Goal: Information Seeking & Learning: Learn about a topic

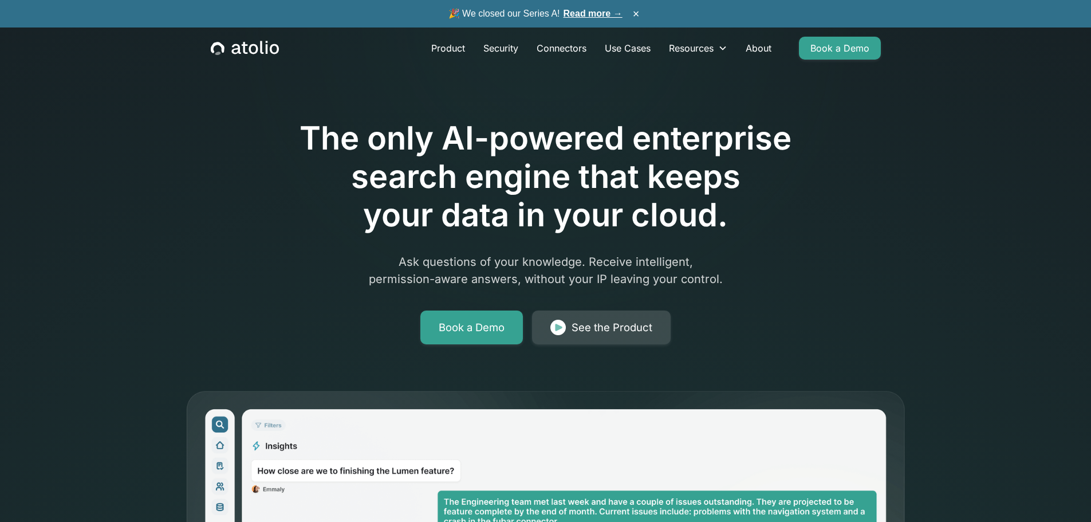
click at [568, 331] on link "See the Product" at bounding box center [601, 327] width 139 height 34
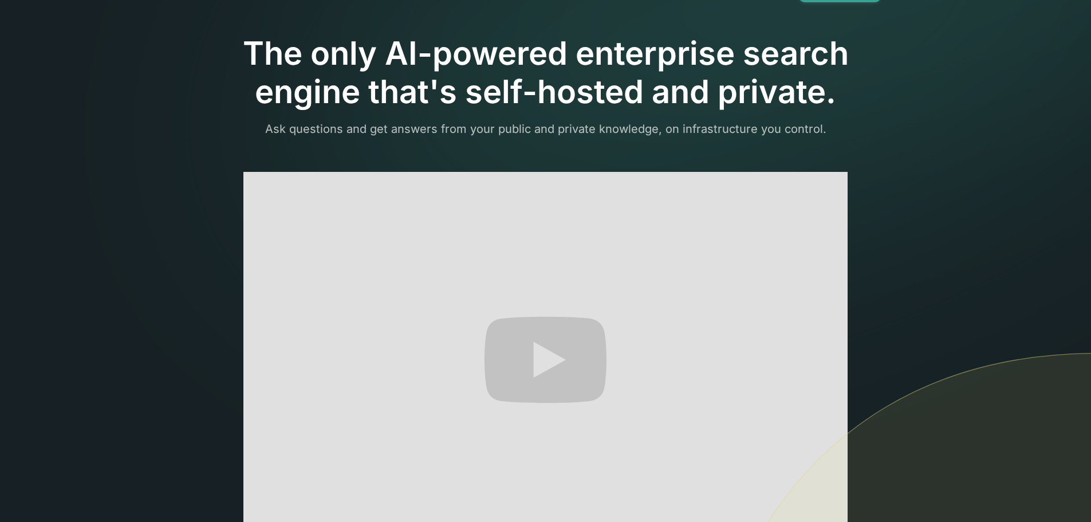
scroll to position [115, 0]
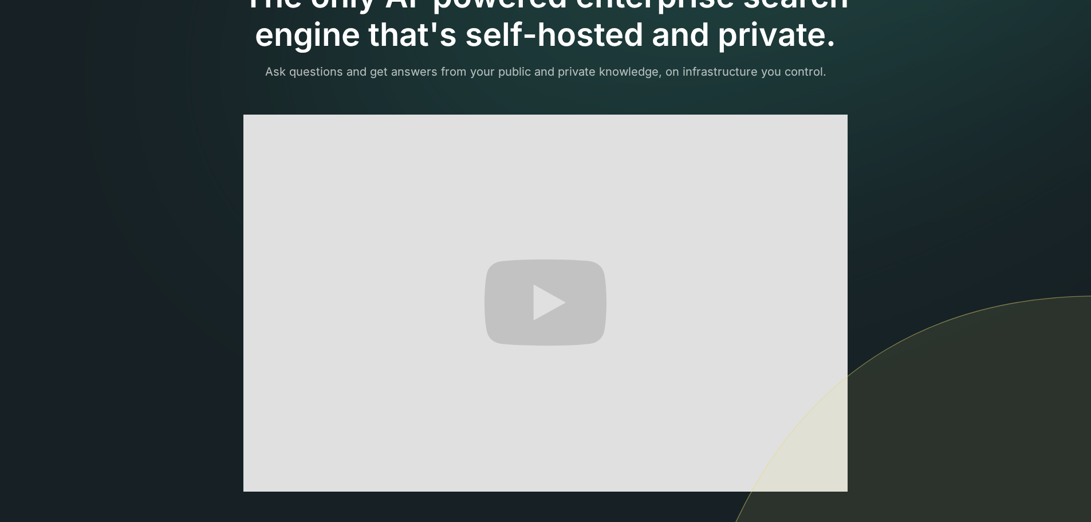
click at [920, 197] on section "The only AI-powered enterprise search engine that's self-hosted and private. As…" at bounding box center [545, 303] width 1091 height 836
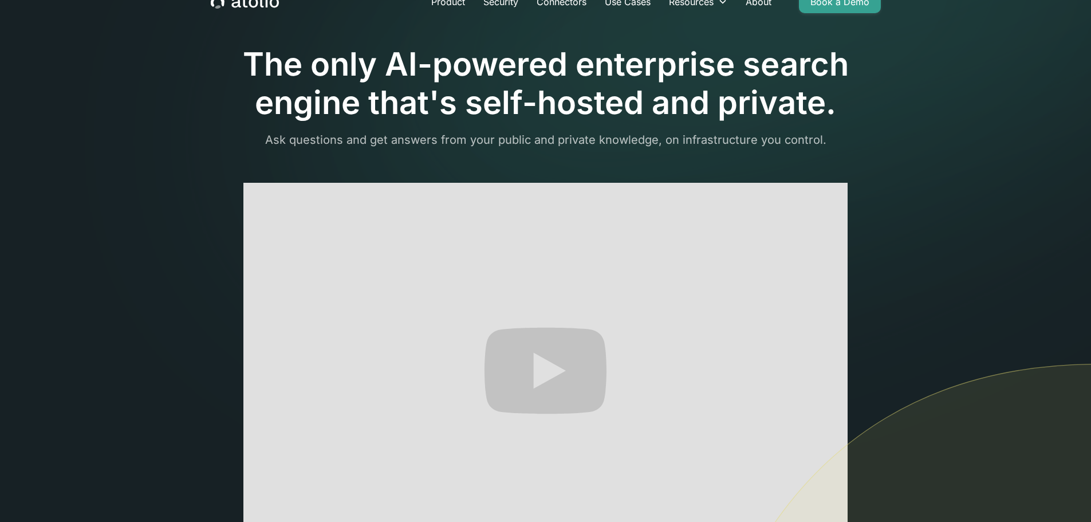
scroll to position [0, 0]
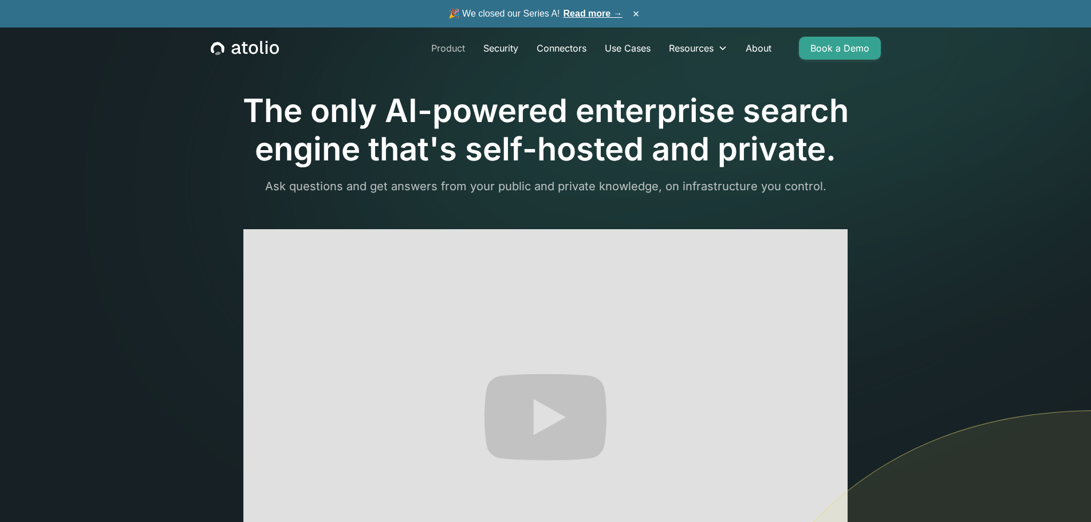
click at [444, 45] on link "Product" at bounding box center [448, 48] width 52 height 23
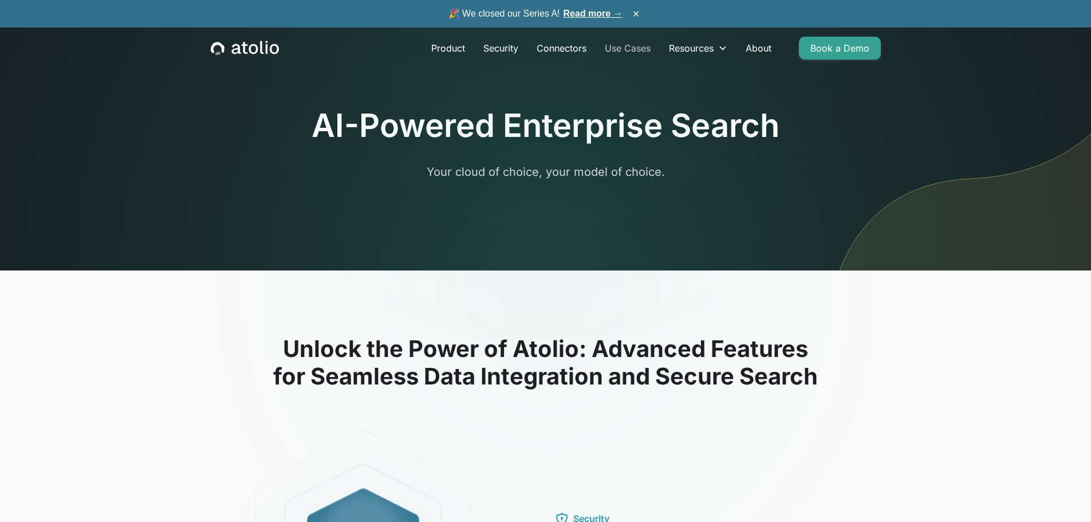
click at [615, 40] on link "Use Cases" at bounding box center [628, 48] width 64 height 23
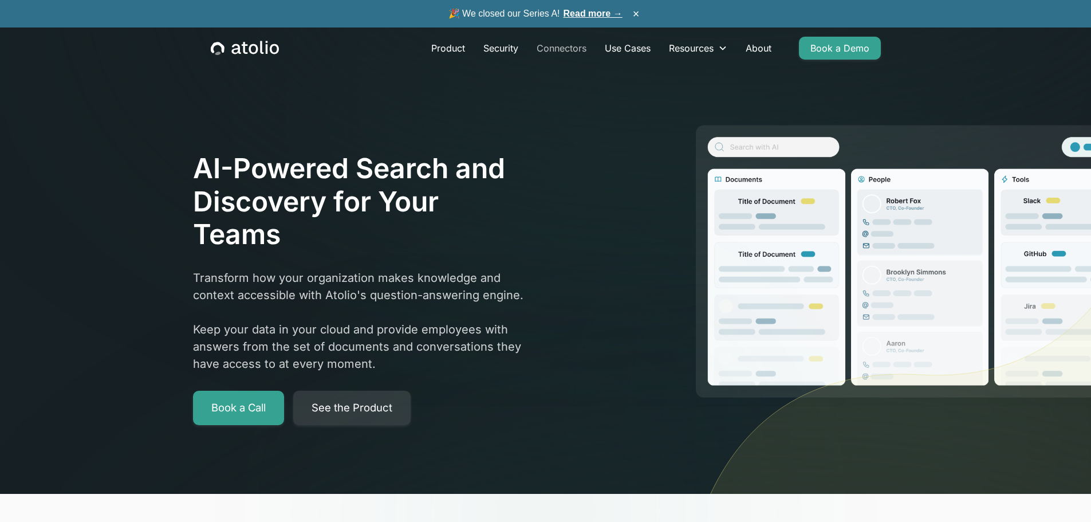
click at [545, 50] on link "Connectors" at bounding box center [562, 48] width 68 height 23
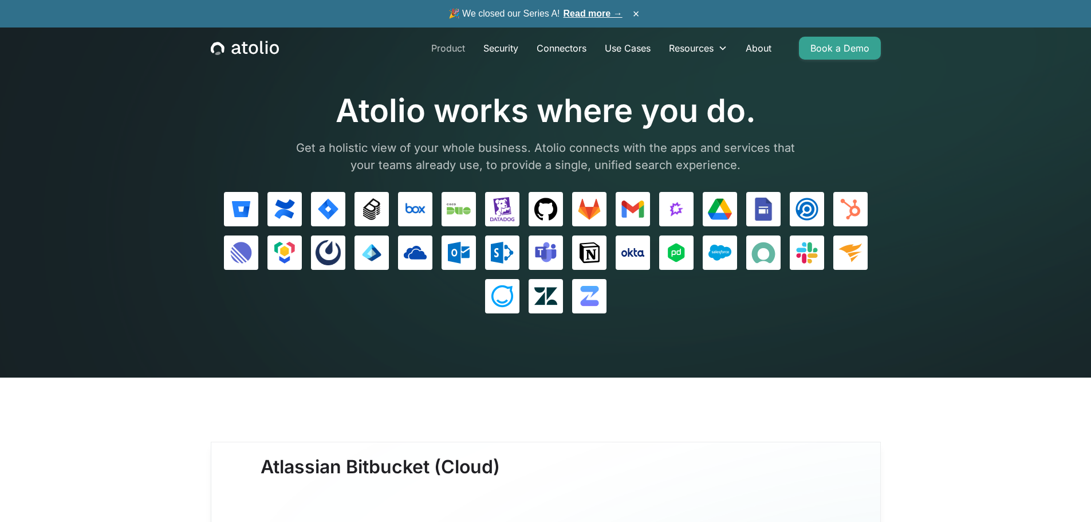
click at [454, 49] on link "Product" at bounding box center [448, 48] width 52 height 23
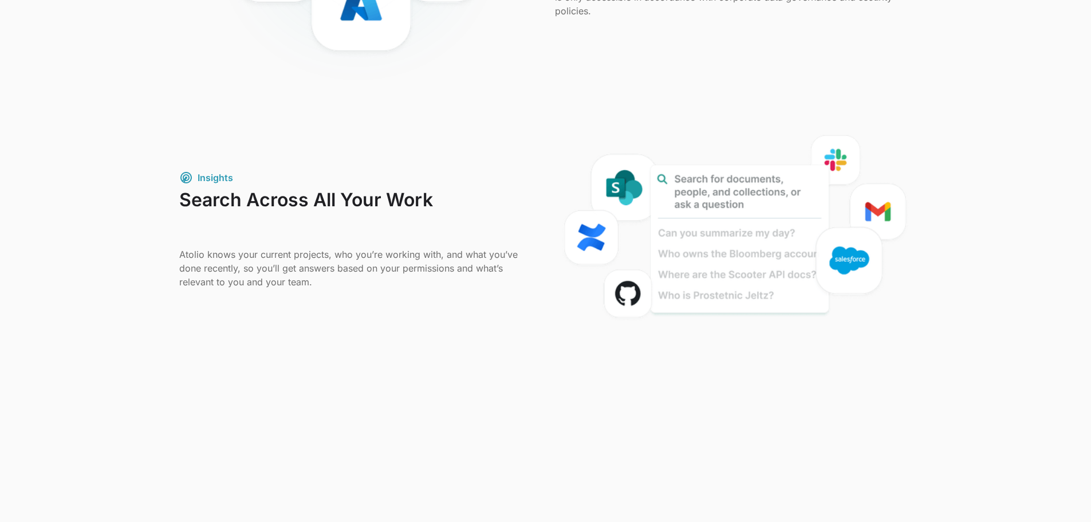
scroll to position [687, 0]
